Goal: Information Seeking & Learning: Understand process/instructions

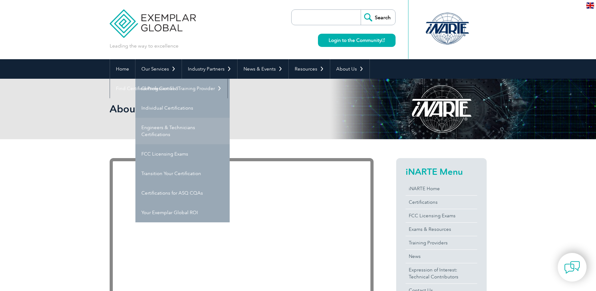
click at [175, 127] on link "Engineers & Technicians Certifications" at bounding box center [183, 131] width 94 height 26
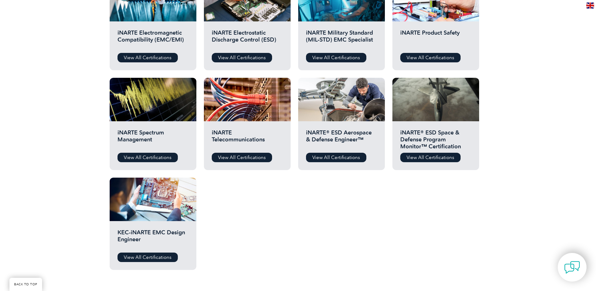
scroll to position [283, 0]
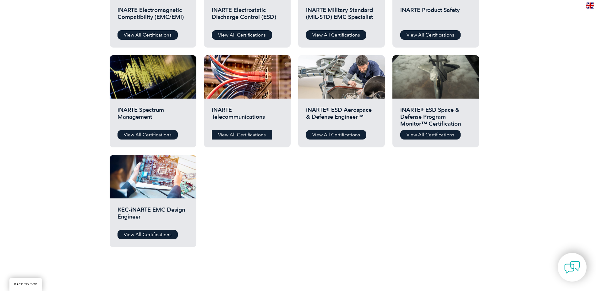
click at [251, 133] on link "View All Certifications" at bounding box center [242, 134] width 60 height 9
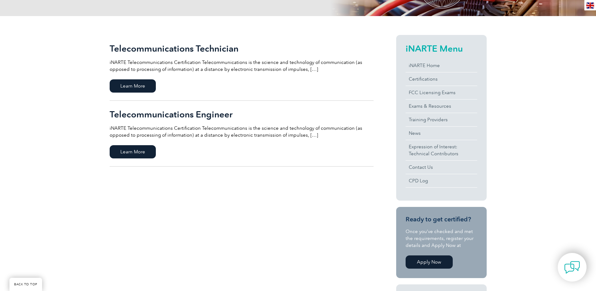
scroll to position [126, 0]
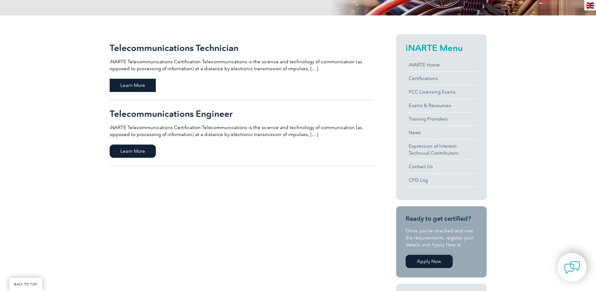
click at [135, 81] on span "Learn More" at bounding box center [133, 85] width 46 height 13
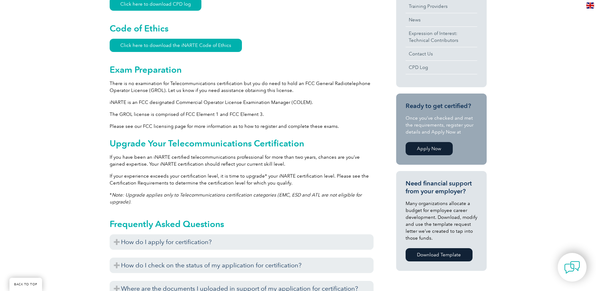
scroll to position [314, 0]
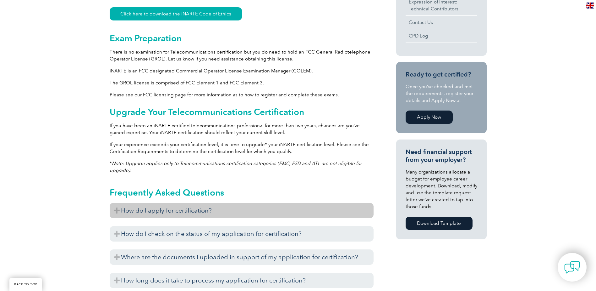
click at [274, 213] on h3 "How do I apply for certification?" at bounding box center [242, 209] width 264 height 15
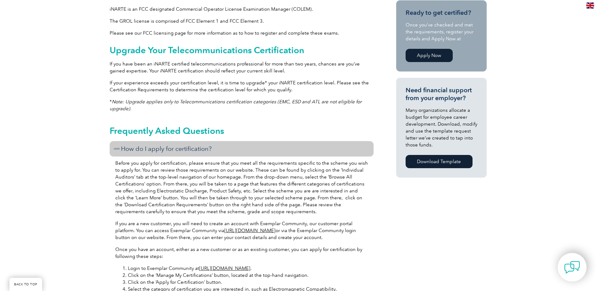
scroll to position [377, 0]
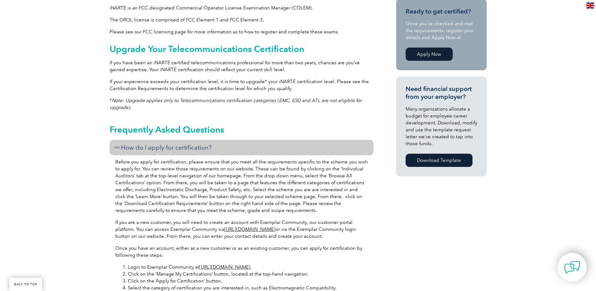
click at [227, 146] on h3 "How do I apply for certification?" at bounding box center [242, 147] width 264 height 15
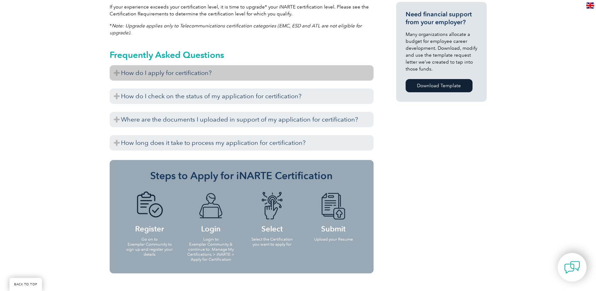
scroll to position [472, 0]
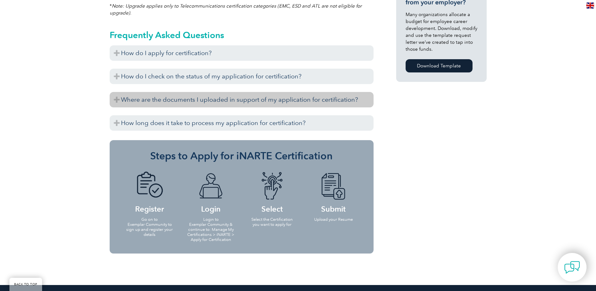
click at [238, 101] on h3 "Where are the documents I uploaded in support of my application for certificati…" at bounding box center [242, 99] width 264 height 15
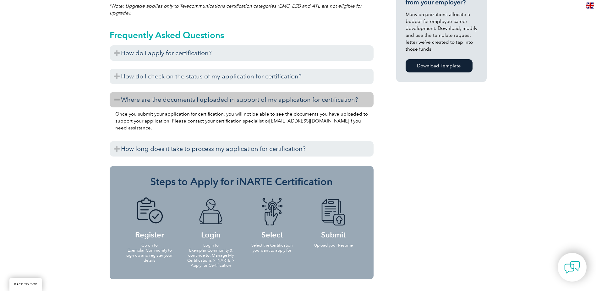
click at [238, 101] on h3 "Where are the documents I uploaded in support of my application for certificati…" at bounding box center [242, 99] width 264 height 15
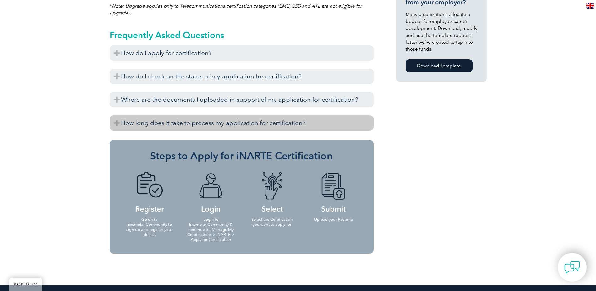
click at [225, 122] on h3 "How long does it take to process my application for certification?" at bounding box center [242, 122] width 264 height 15
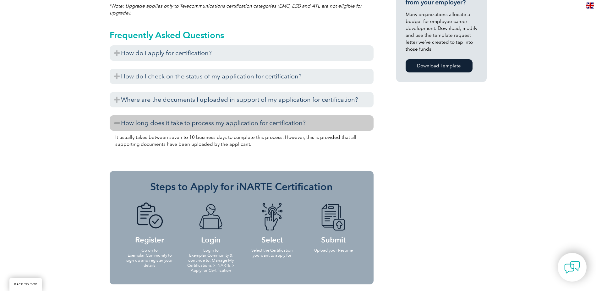
click at [225, 122] on h3 "How long does it take to process my application for certification?" at bounding box center [242, 122] width 264 height 15
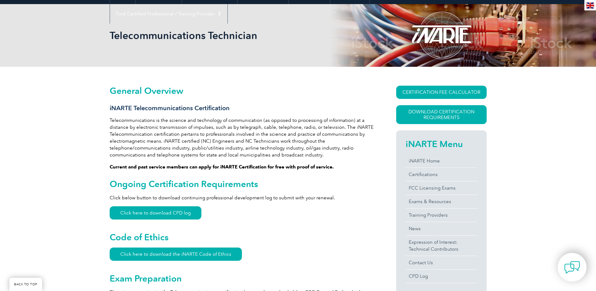
scroll to position [0, 0]
